Goal: Task Accomplishment & Management: Complete application form

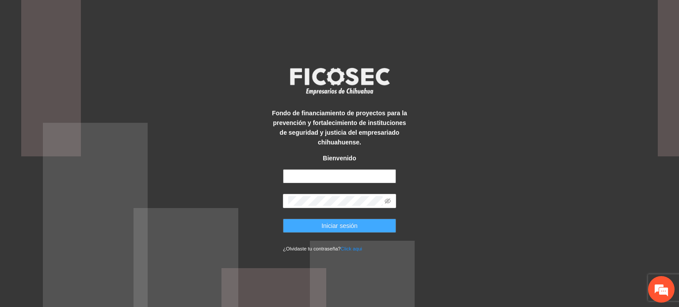
type input "**********"
click at [322, 227] on span "Iniciar sesión" at bounding box center [339, 226] width 36 height 10
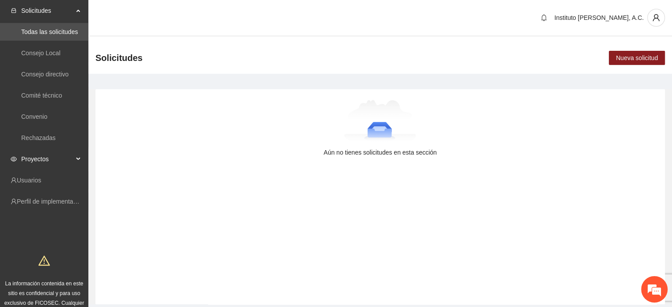
click at [53, 163] on span "Proyectos" at bounding box center [47, 159] width 52 height 18
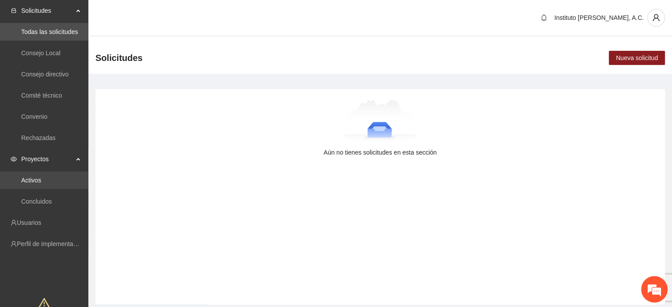
click at [41, 180] on link "Activos" at bounding box center [31, 180] width 20 height 7
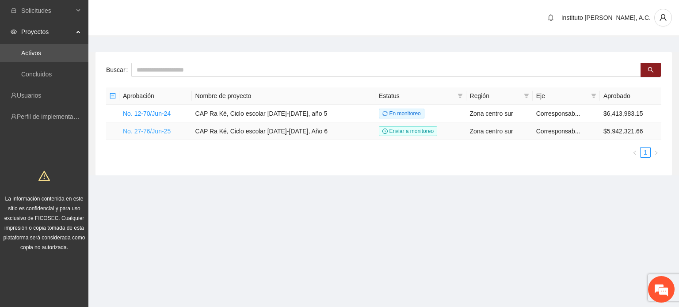
click at [163, 128] on link "No. 27-76/Jun-25" at bounding box center [147, 131] width 48 height 7
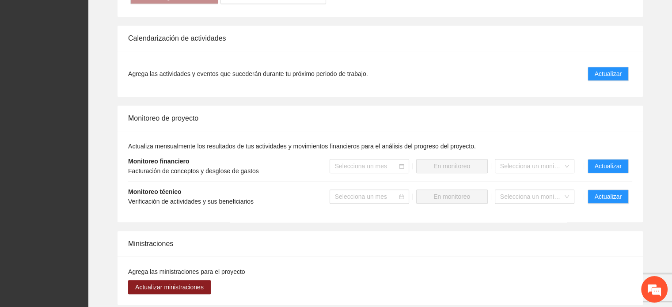
scroll to position [933, 0]
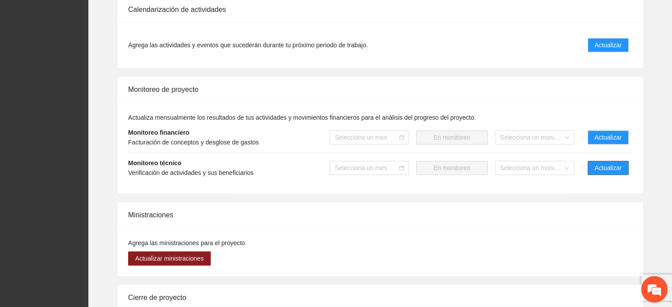
click at [613, 170] on span "Actualizar" at bounding box center [608, 168] width 27 height 10
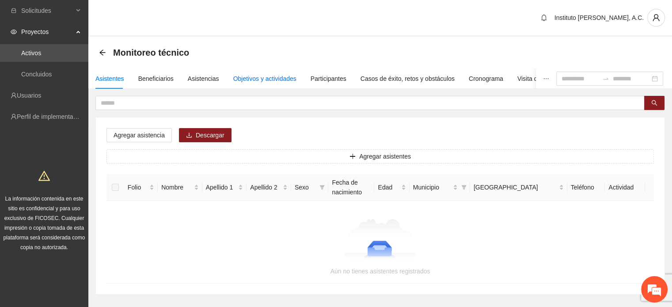
click at [258, 78] on div "Objetivos y actividades" at bounding box center [264, 79] width 63 height 10
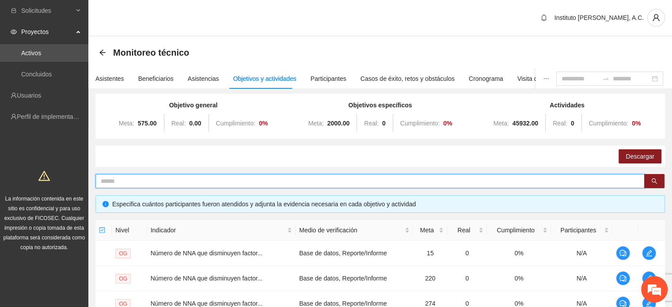
click at [179, 180] on input "text" at bounding box center [367, 181] width 532 height 10
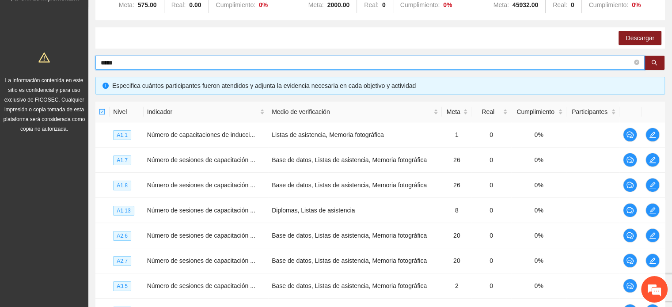
scroll to position [121, 0]
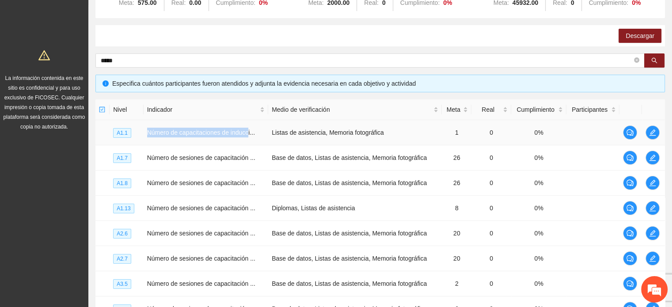
drag, startPoint x: 147, startPoint y: 133, endPoint x: 246, endPoint y: 137, distance: 99.1
click at [246, 137] on td "Número de capacitaciones de inducci..." at bounding box center [206, 132] width 125 height 25
copy span "Número de capacitaciones de inducc"
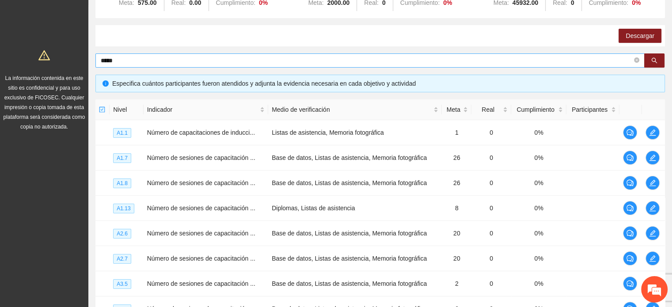
click at [137, 64] on input "*****" at bounding box center [367, 61] width 532 height 10
type input "*"
paste input "**********"
type input "**********"
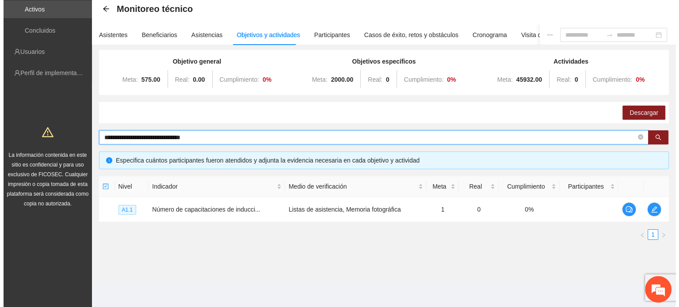
scroll to position [43, 0]
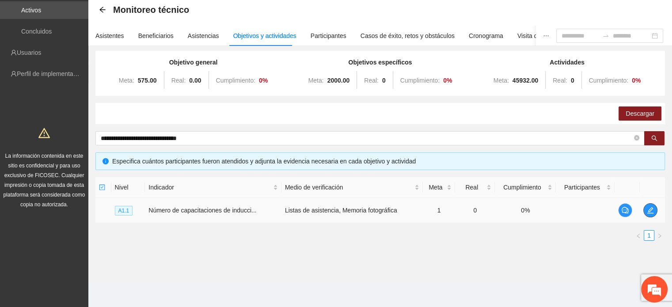
click at [647, 211] on icon "edit" at bounding box center [650, 210] width 7 height 7
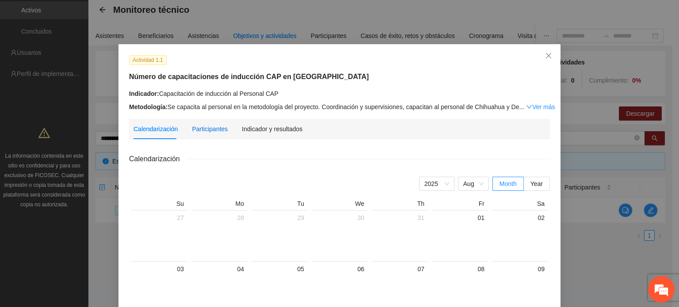
click at [204, 132] on div "Participantes" at bounding box center [210, 129] width 36 height 10
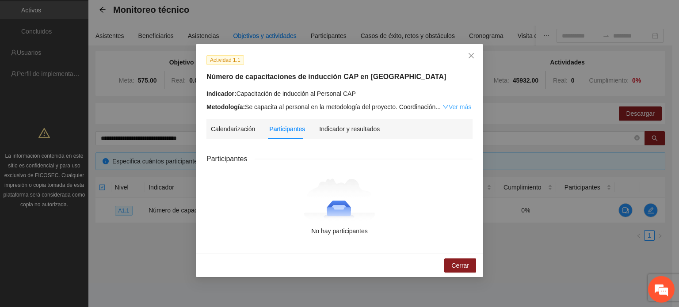
click at [460, 106] on link "Ver más" at bounding box center [456, 106] width 29 height 7
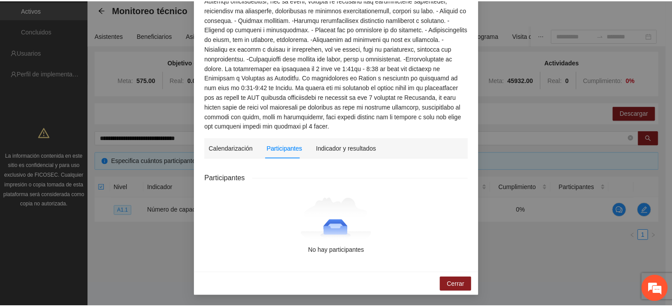
scroll to position [0, 0]
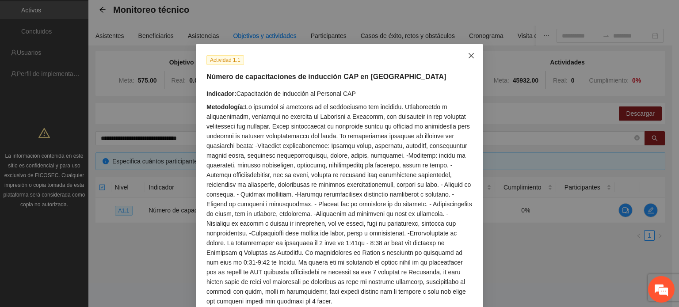
click at [470, 58] on icon "close" at bounding box center [471, 55] width 7 height 7
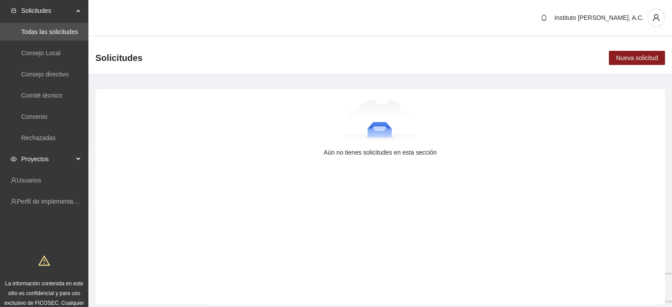
click at [32, 162] on span "Proyectos" at bounding box center [47, 159] width 52 height 18
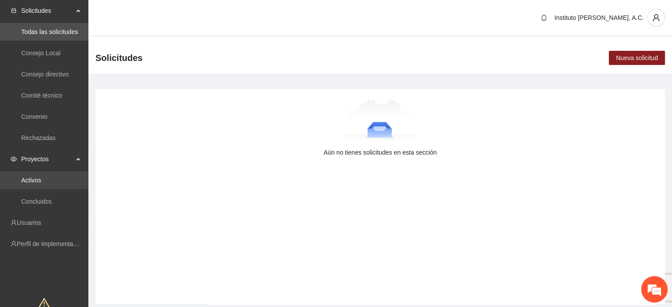
click at [35, 183] on link "Activos" at bounding box center [31, 180] width 20 height 7
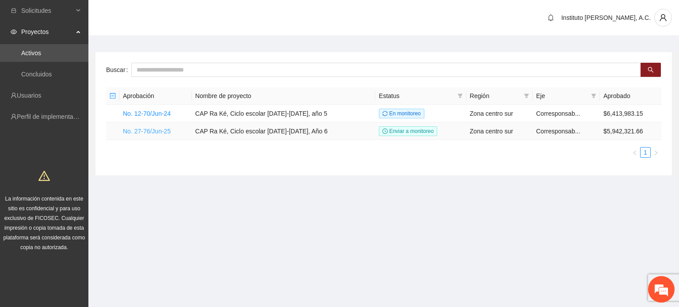
click at [154, 131] on link "No. 27-76/Jun-25" at bounding box center [147, 131] width 48 height 7
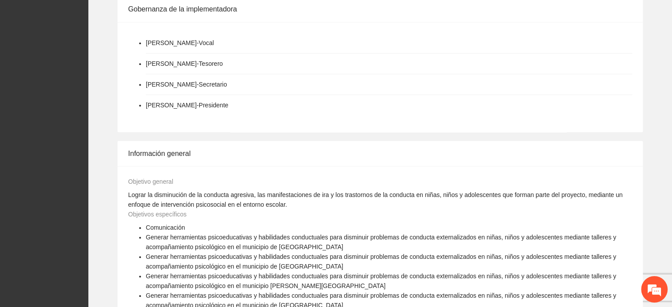
scroll to position [228, 0]
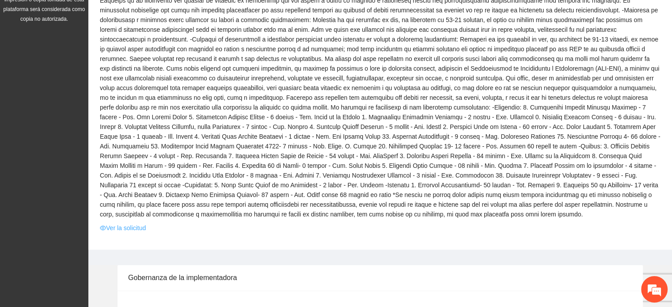
click at [133, 228] on link "Ver la solicitud" at bounding box center [123, 228] width 46 height 10
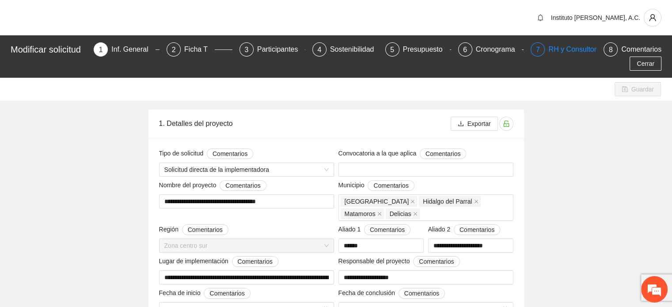
click at [553, 55] on div "RH y Consultores" at bounding box center [579, 49] width 62 height 14
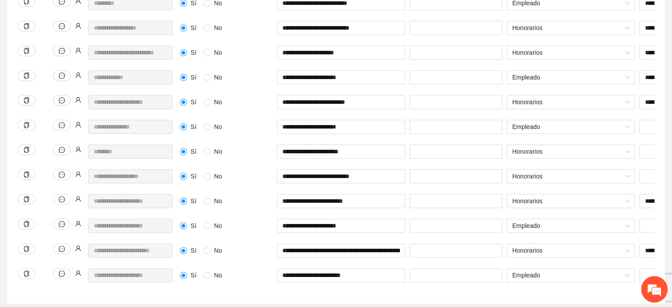
scroll to position [1043, 0]
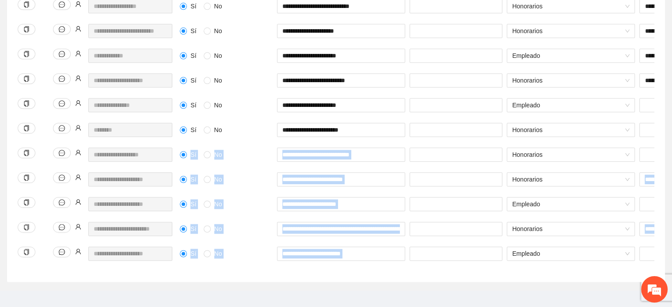
drag, startPoint x: 658, startPoint y: 269, endPoint x: 670, endPoint y: 120, distance: 148.9
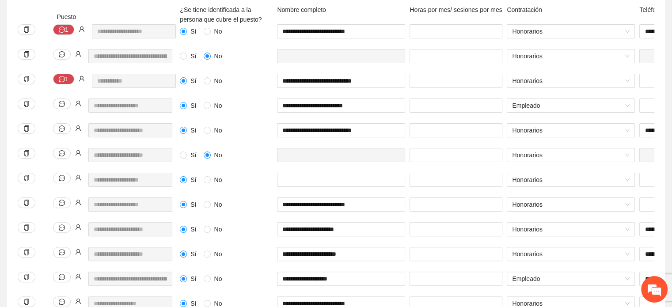
scroll to position [0, 0]
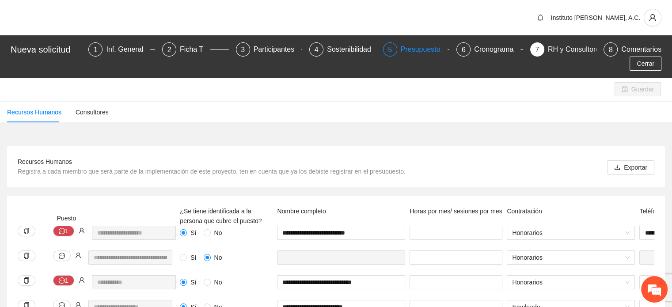
click at [401, 49] on div "Presupuesto" at bounding box center [424, 49] width 47 height 14
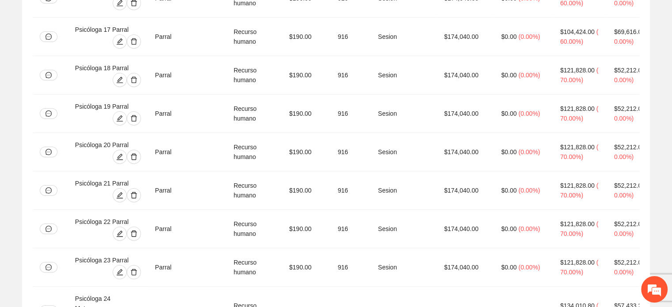
scroll to position [3329, 0]
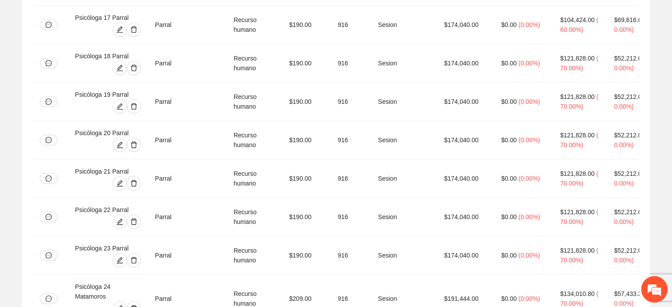
drag, startPoint x: 75, startPoint y: 138, endPoint x: 143, endPoint y: 136, distance: 67.6
copy div "Sistematizador 1 Parral"
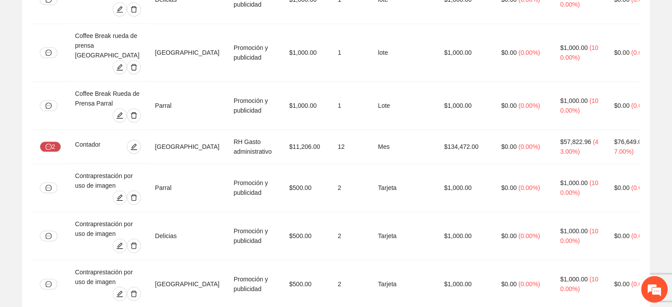
scroll to position [879, 0]
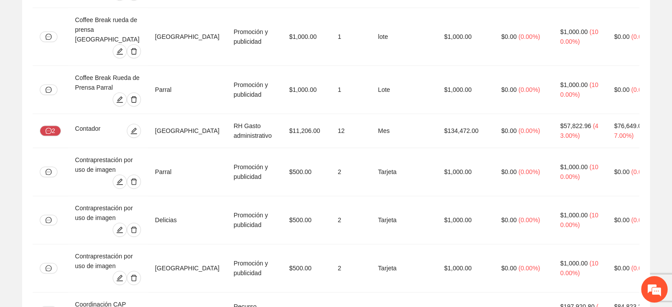
drag, startPoint x: 75, startPoint y: 193, endPoint x: 118, endPoint y: 205, distance: 44.6
copy div "Coordinador de gestión y desarrollo organizacional"
